Goal: Register for event/course

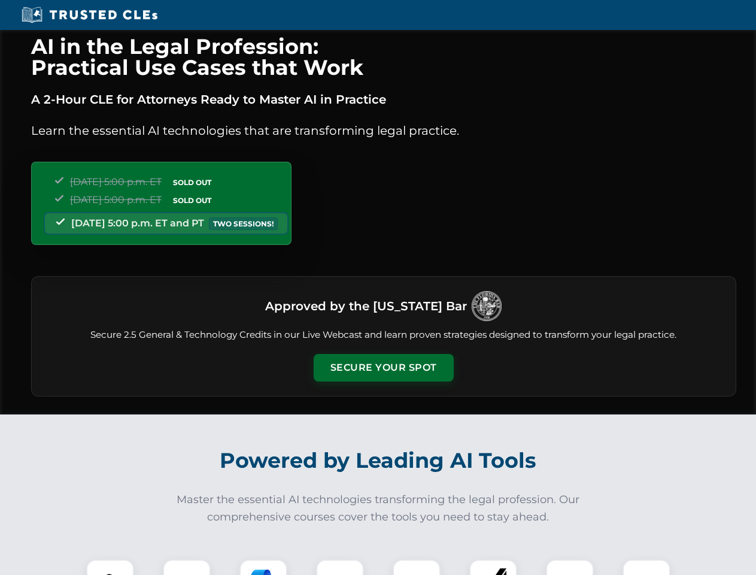
click at [383, 368] on button "Secure Your Spot" at bounding box center [384, 368] width 140 height 28
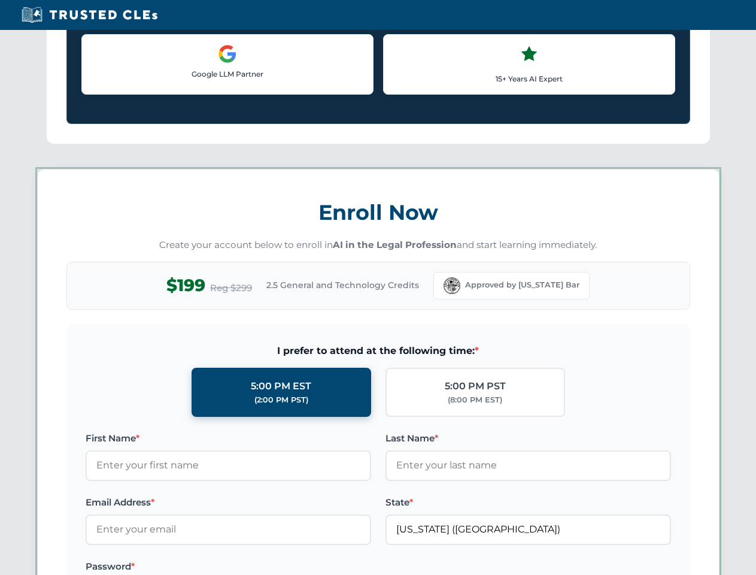
click at [187, 567] on label "Password *" at bounding box center [229, 566] width 286 height 14
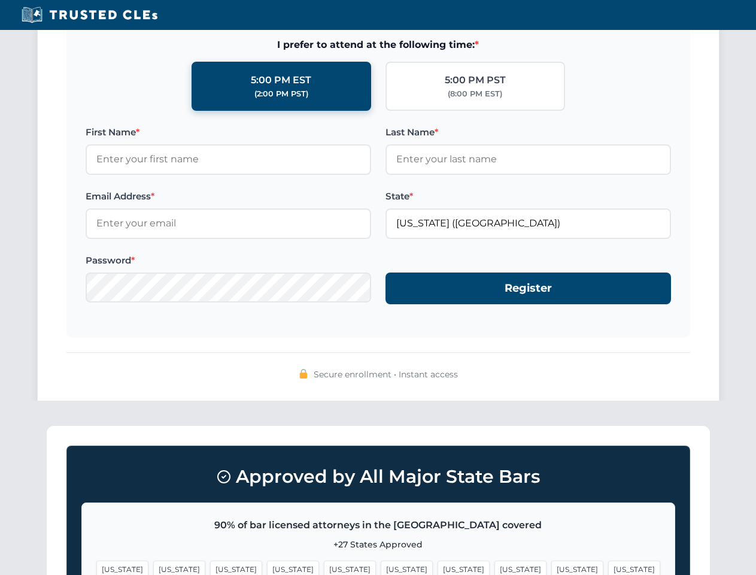
click at [551, 567] on span "[US_STATE]" at bounding box center [577, 568] width 52 height 17
